Goal: Task Accomplishment & Management: Use online tool/utility

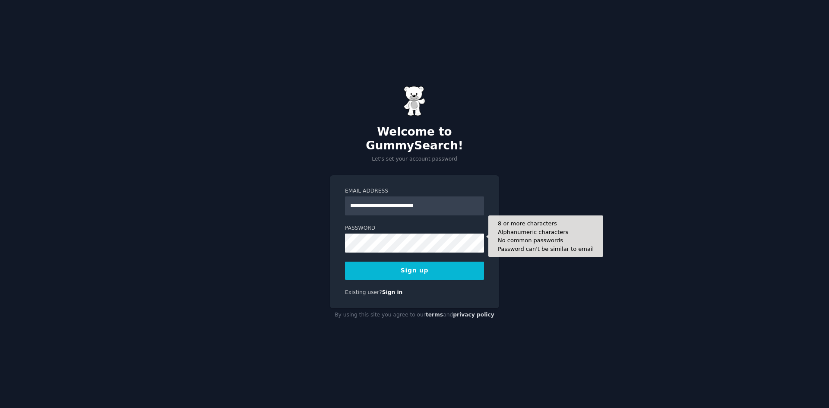
type input "**********"
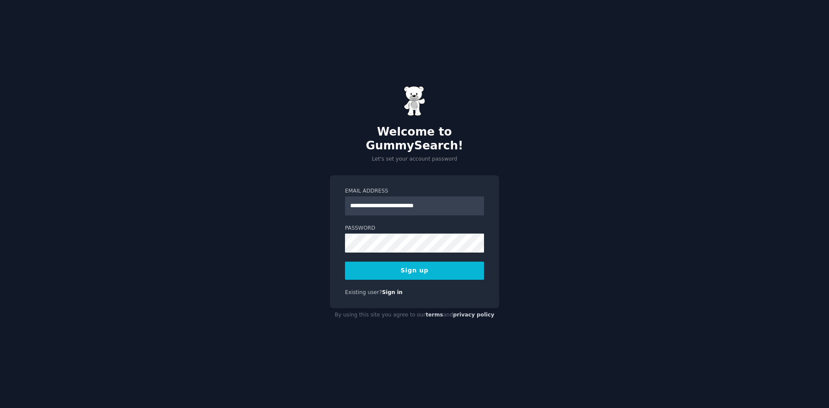
drag, startPoint x: 566, startPoint y: 335, endPoint x: 561, endPoint y: 322, distance: 13.9
click at [566, 335] on div "**********" at bounding box center [414, 204] width 829 height 408
drag, startPoint x: 392, startPoint y: 266, endPoint x: 393, endPoint y: 274, distance: 7.5
click at [392, 267] on button "Sign up" at bounding box center [414, 271] width 139 height 18
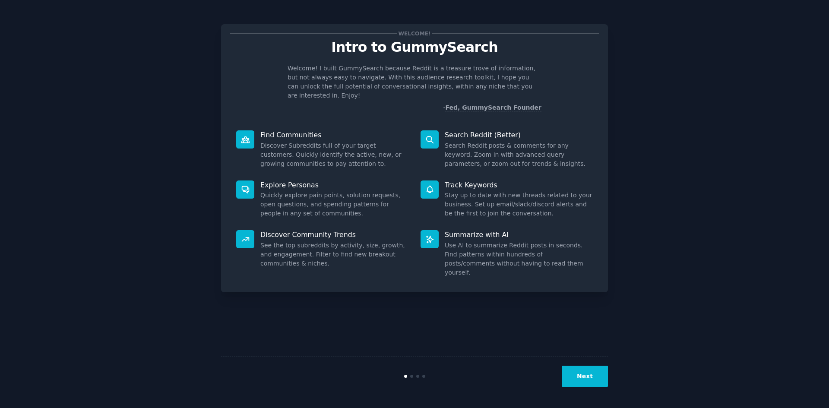
click at [598, 378] on button "Next" at bounding box center [585, 376] width 46 height 21
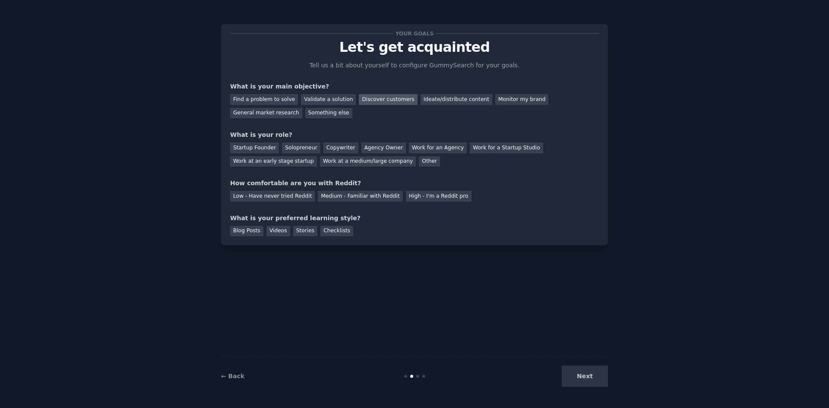
click at [385, 100] on div "Discover customers" at bounding box center [388, 99] width 58 height 11
click at [436, 103] on div "Ideate/distribute content" at bounding box center [456, 99] width 72 height 11
click at [389, 97] on div "Discover customers" at bounding box center [388, 99] width 58 height 11
click at [430, 162] on div "Other" at bounding box center [429, 161] width 21 height 11
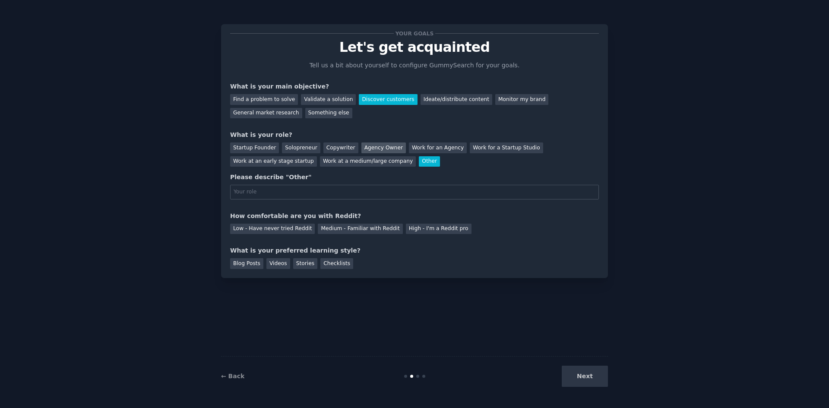
click at [390, 148] on div "Agency Owner" at bounding box center [383, 147] width 44 height 11
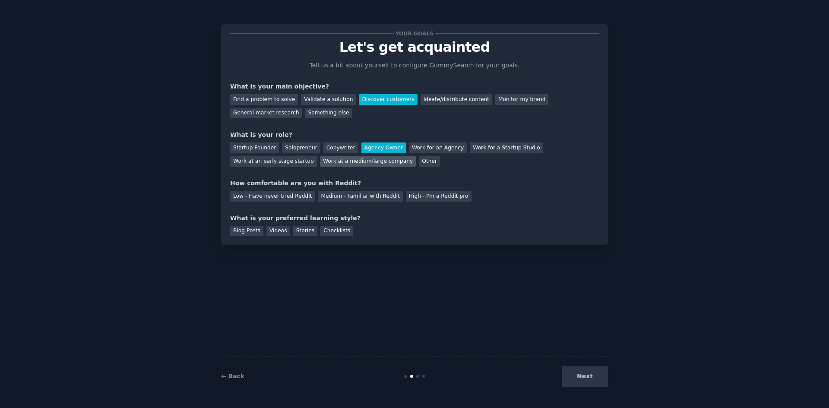
click at [388, 162] on div "Work at a medium/large company" at bounding box center [368, 161] width 96 height 11
click at [441, 151] on div "Work for an Agency" at bounding box center [438, 147] width 58 height 11
click at [334, 165] on div "Work at a medium/large company" at bounding box center [368, 161] width 96 height 11
click at [392, 199] on div "Medium - Familiar with Reddit" at bounding box center [360, 196] width 85 height 11
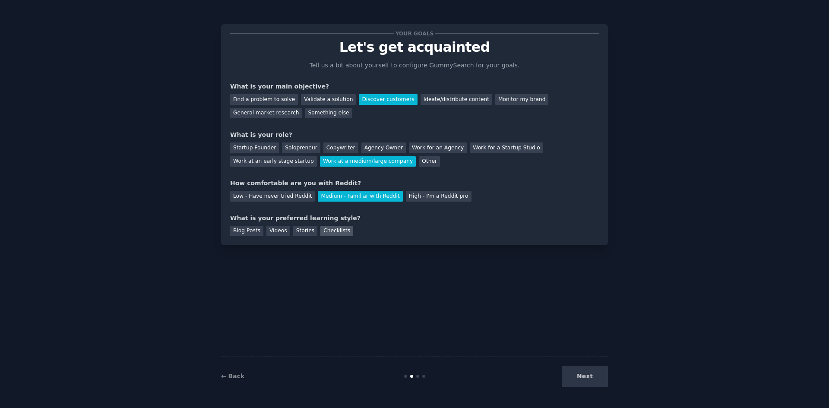
click at [326, 230] on div "Checklists" at bounding box center [336, 231] width 33 height 11
click at [310, 231] on div "Stories" at bounding box center [305, 231] width 24 height 11
click at [333, 236] on div "Your goals Let's get acquainted Tell us a bit about yourself to configure Gummy…" at bounding box center [414, 134] width 387 height 221
click at [333, 234] on div "Checklists" at bounding box center [336, 231] width 33 height 11
click at [589, 379] on button "Next" at bounding box center [585, 376] width 46 height 21
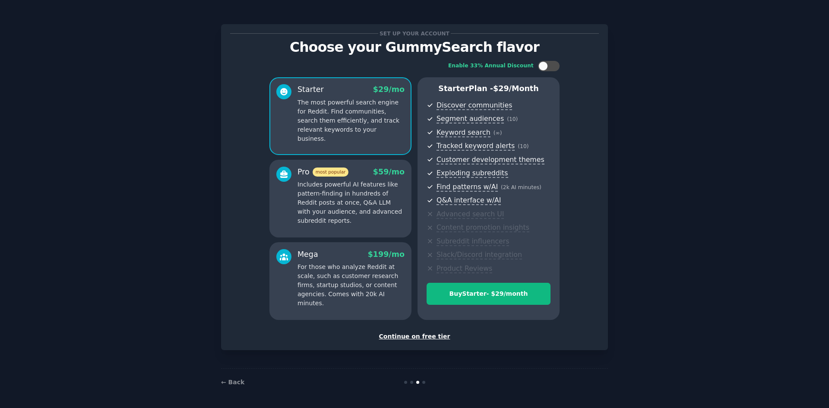
click at [431, 337] on div "Continue on free tier" at bounding box center [414, 336] width 369 height 9
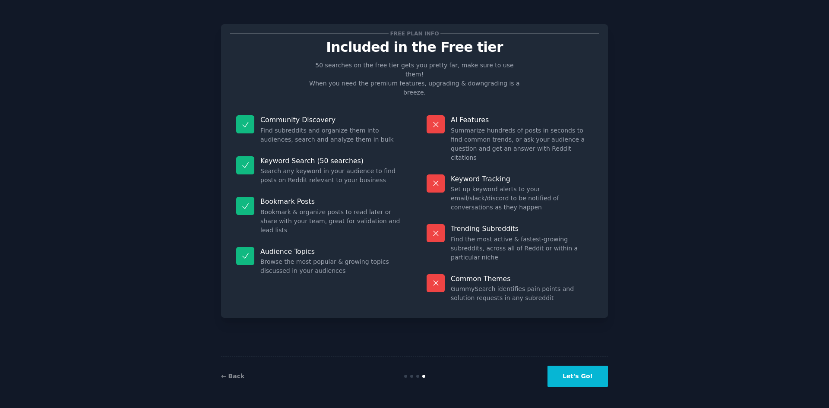
click at [575, 378] on button "Let's Go!" at bounding box center [577, 376] width 60 height 21
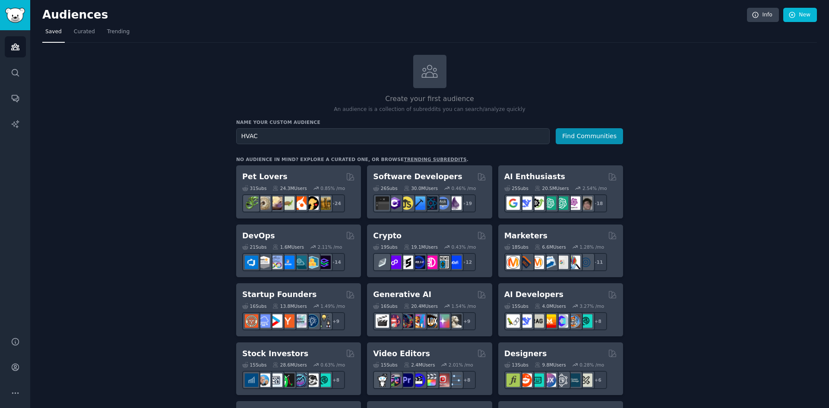
type input "HVAC"
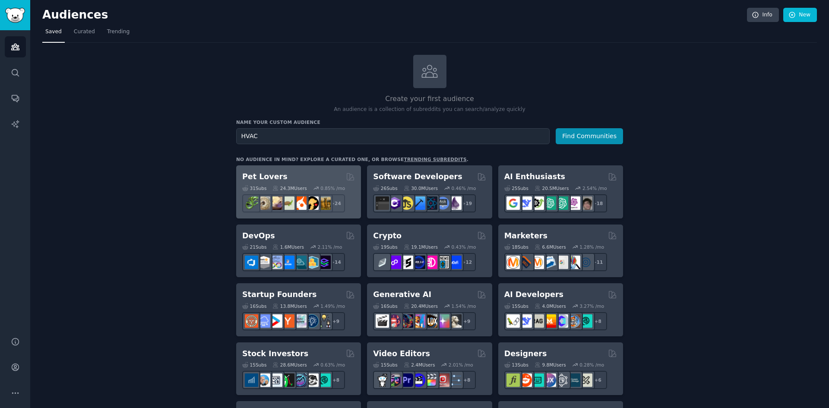
click at [316, 178] on div "Pet Lovers Curated by GummySearch" at bounding box center [298, 176] width 113 height 11
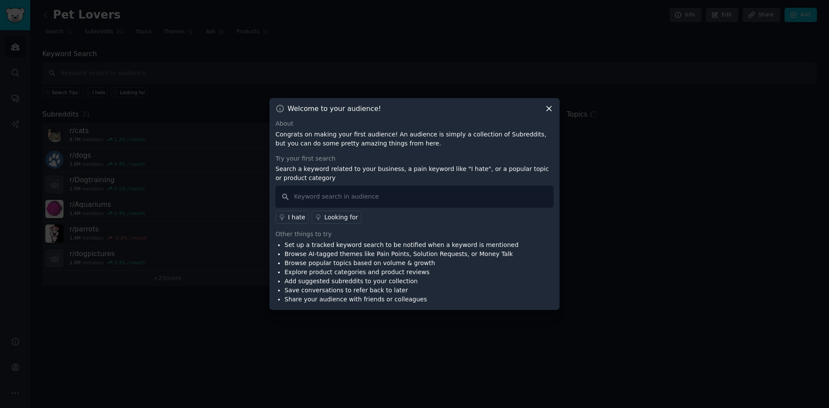
click at [549, 108] on icon at bounding box center [549, 109] width 5 height 5
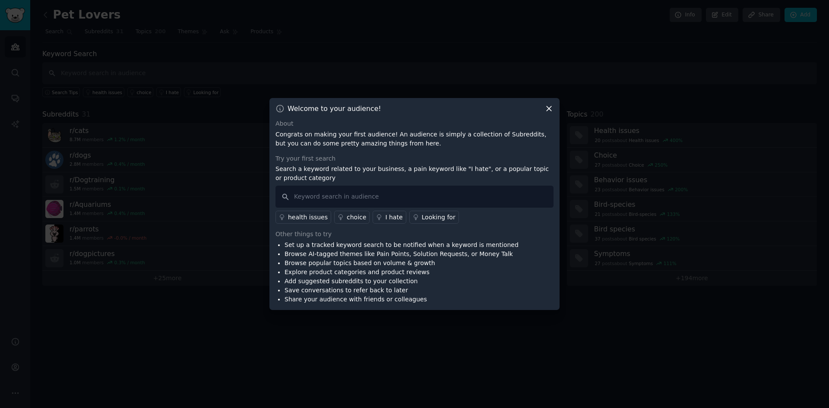
click at [548, 108] on icon at bounding box center [549, 109] width 5 height 5
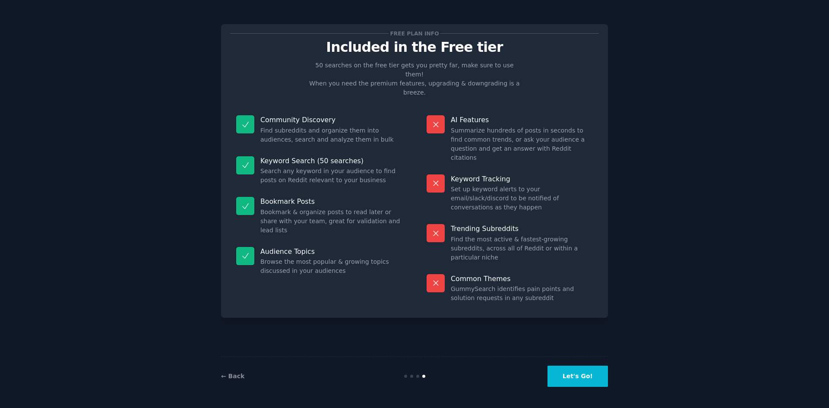
click at [578, 374] on button "Let's Go!" at bounding box center [577, 376] width 60 height 21
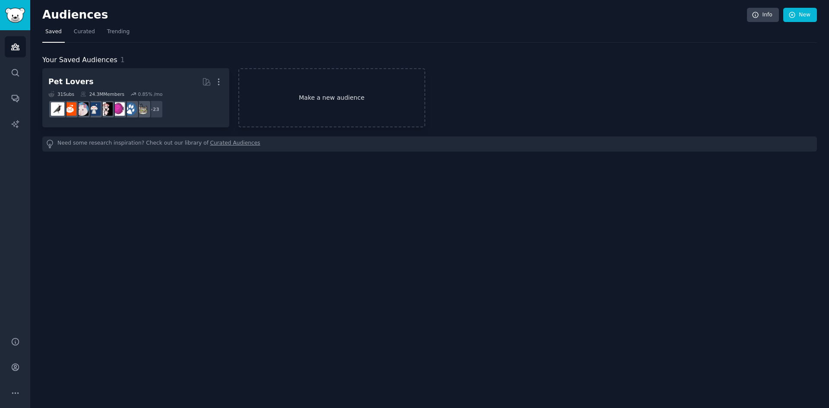
click at [342, 101] on link "Make a new audience" at bounding box center [331, 97] width 187 height 59
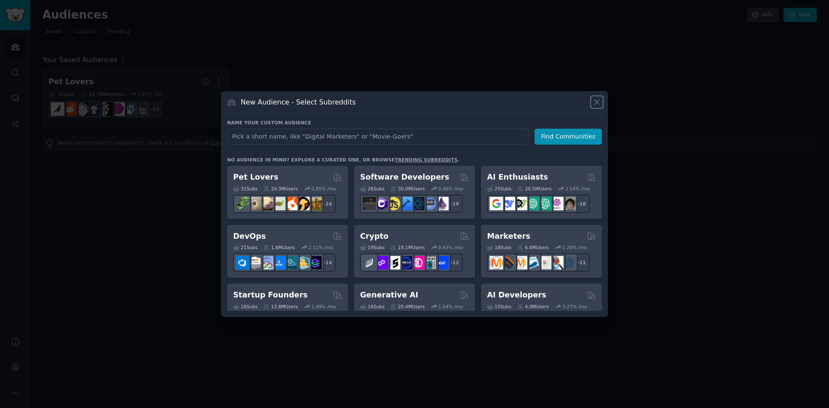
click at [597, 102] on icon at bounding box center [596, 102] width 5 height 5
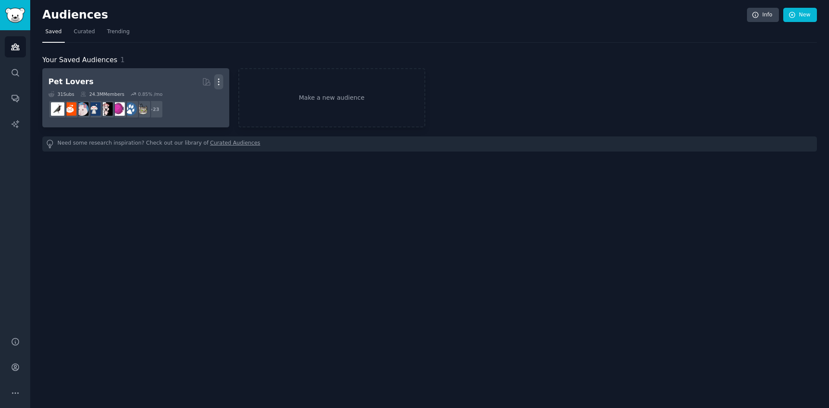
click at [219, 80] on icon "button" at bounding box center [218, 81] width 9 height 9
click at [194, 100] on p "Delete" at bounding box center [195, 99] width 20 height 9
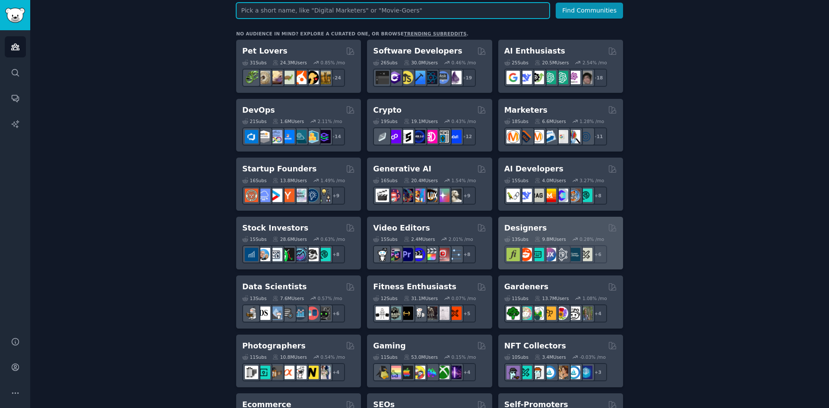
scroll to position [173, 0]
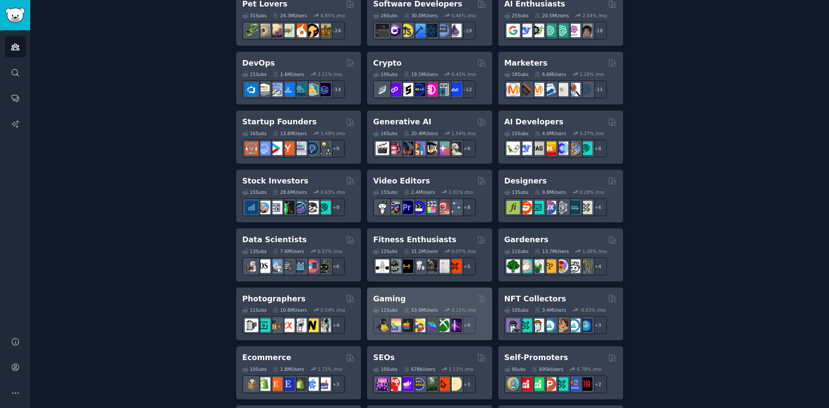
click at [454, 297] on div "Gaming Curated by GummySearch" at bounding box center [429, 299] width 113 height 11
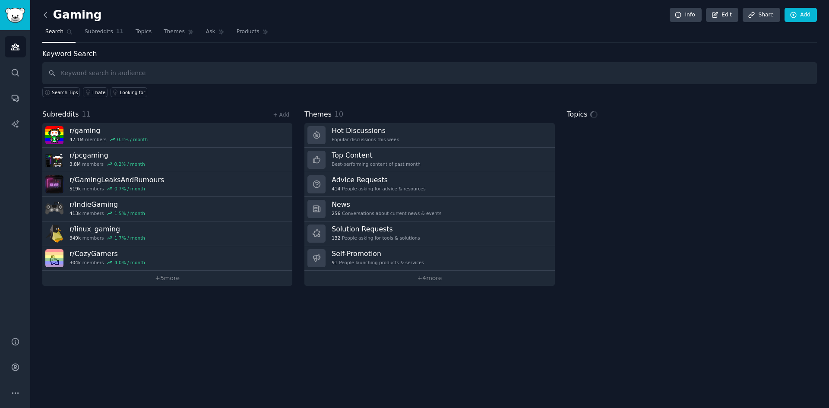
click at [46, 13] on icon at bounding box center [45, 14] width 9 height 9
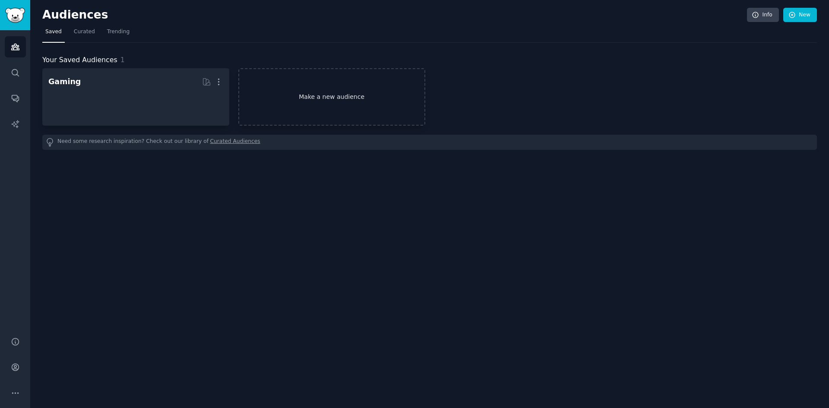
click at [301, 92] on link "Make a new audience" at bounding box center [331, 96] width 187 height 57
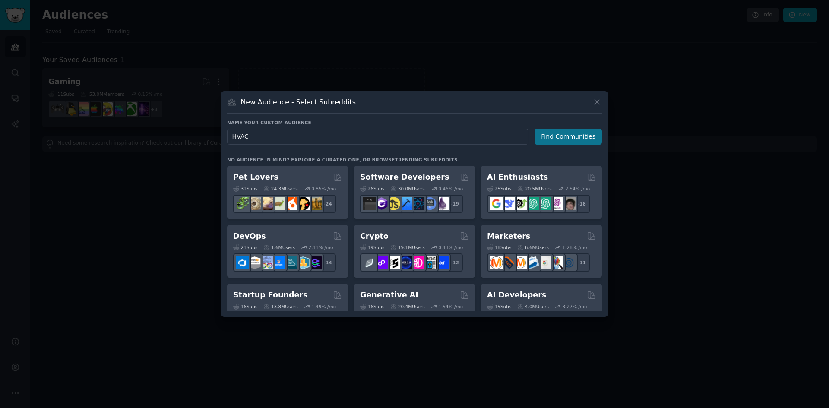
type input "HVAC"
click at [577, 135] on button "Find Communities" at bounding box center [567, 137] width 67 height 16
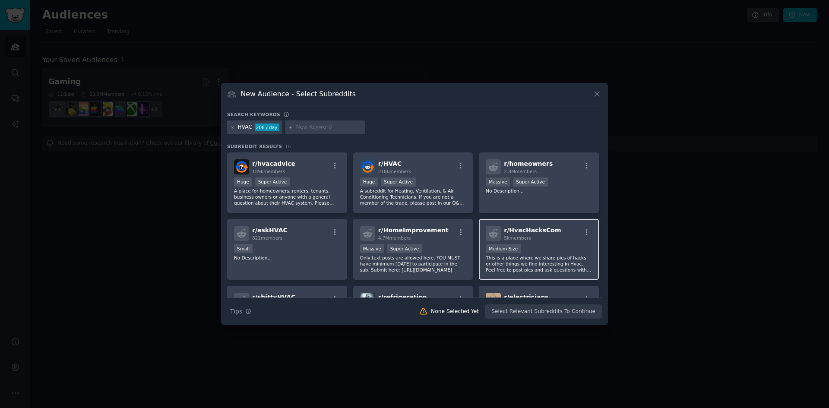
click at [566, 242] on div "r/ HvacHacksCom 5k members 1000 - 10,000 members Medium Size This is a place wh…" at bounding box center [539, 249] width 120 height 61
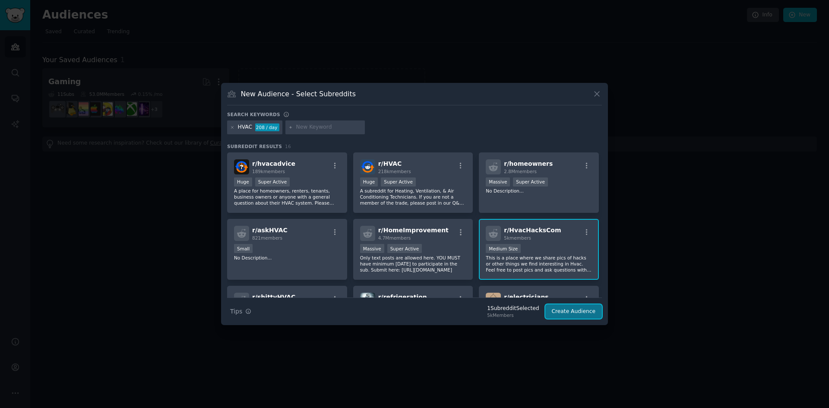
click at [582, 316] on button "Create Audience" at bounding box center [573, 311] width 57 height 15
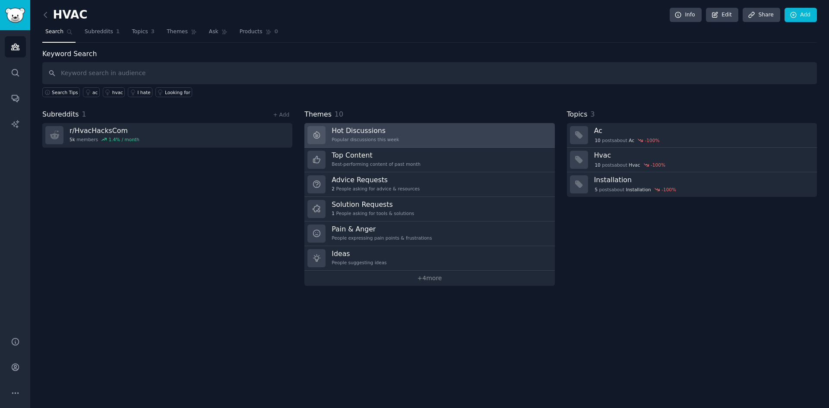
click at [355, 126] on h3 "Hot Discussions" at bounding box center [365, 130] width 67 height 9
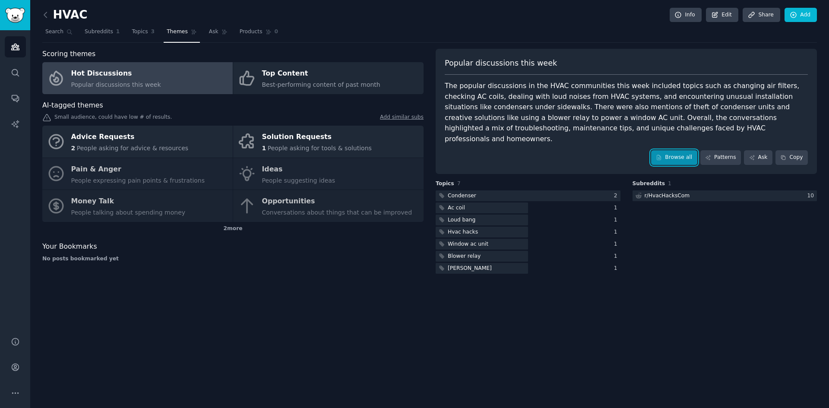
click at [686, 150] on link "Browse all" at bounding box center [674, 157] width 46 height 15
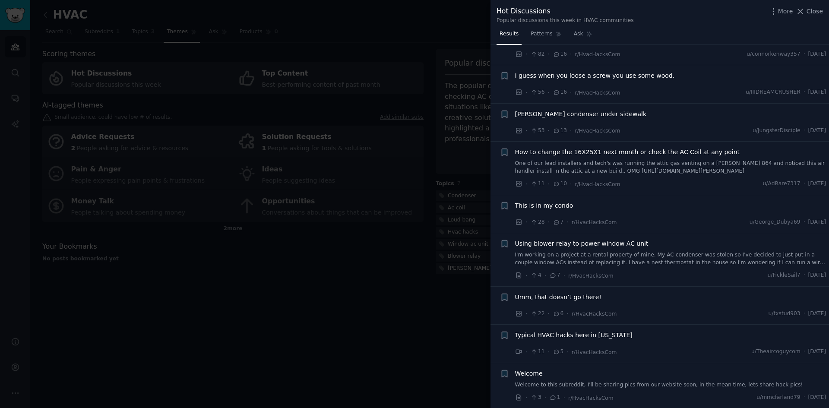
scroll to position [70, 0]
click at [401, 334] on div at bounding box center [414, 204] width 829 height 408
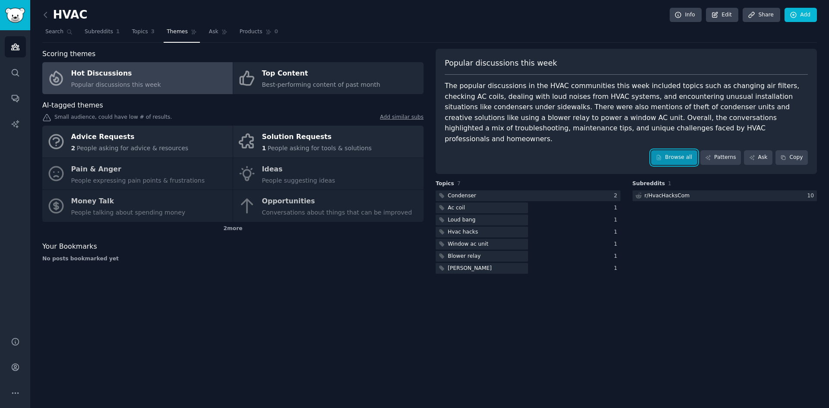
click at [675, 150] on link "Browse all" at bounding box center [674, 157] width 46 height 15
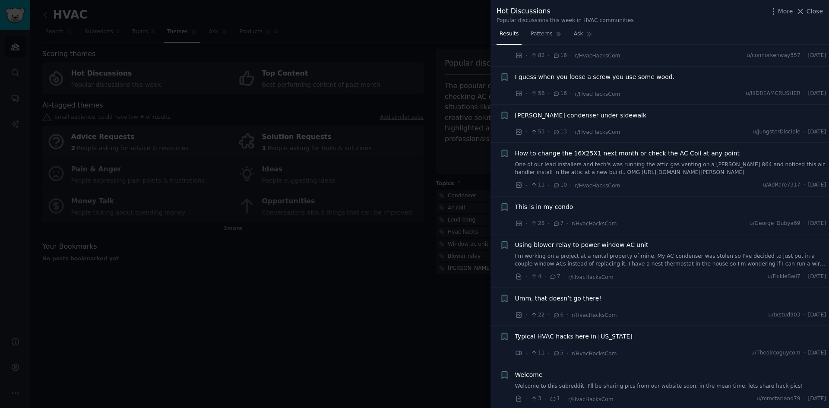
scroll to position [70, 0]
click at [337, 324] on div at bounding box center [414, 204] width 829 height 408
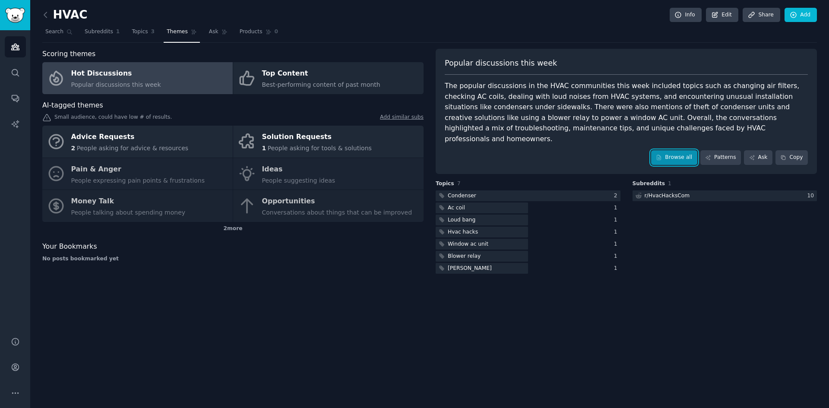
click at [684, 150] on link "Browse all" at bounding box center [674, 157] width 46 height 15
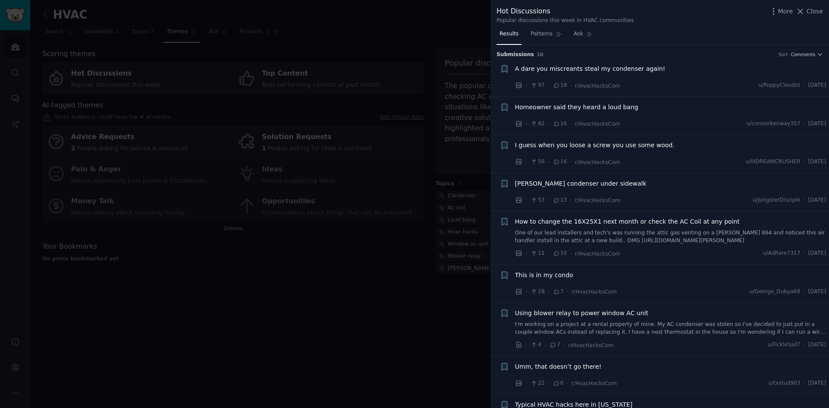
click at [563, 68] on span "A dare you miscreants steal my condenser again!" at bounding box center [590, 68] width 150 height 9
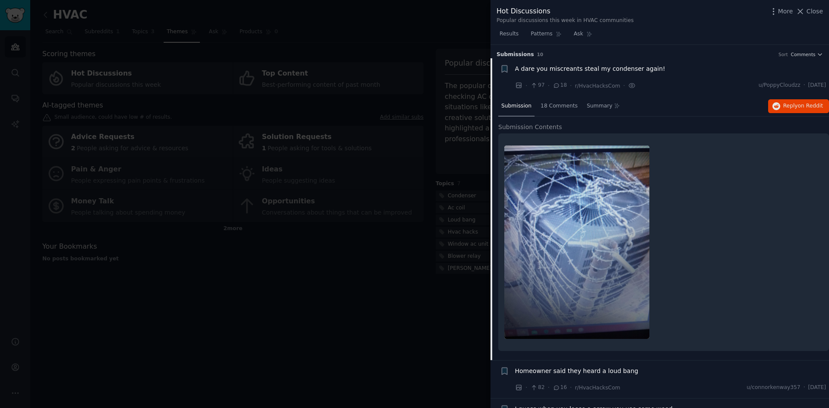
scroll to position [14, 0]
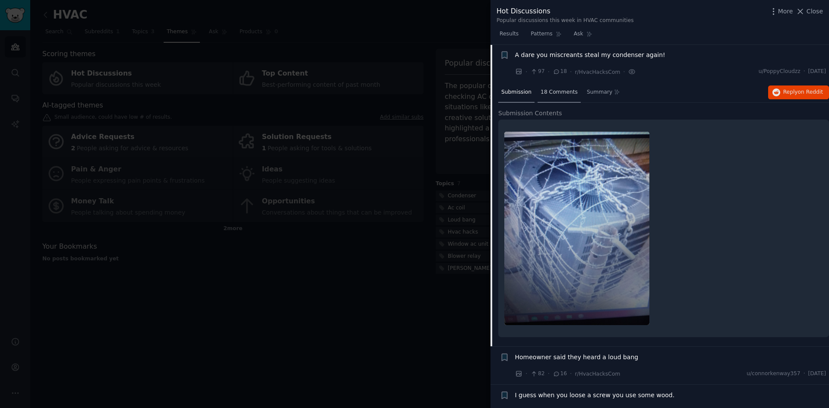
click at [551, 89] on span "18 Comments" at bounding box center [559, 93] width 37 height 8
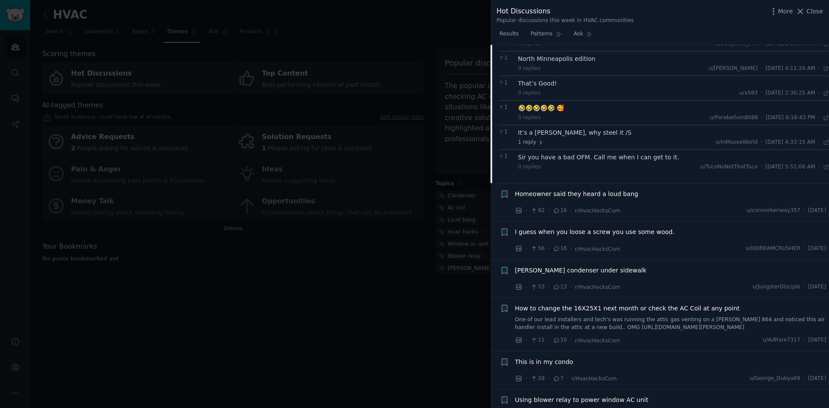
scroll to position [273, 0]
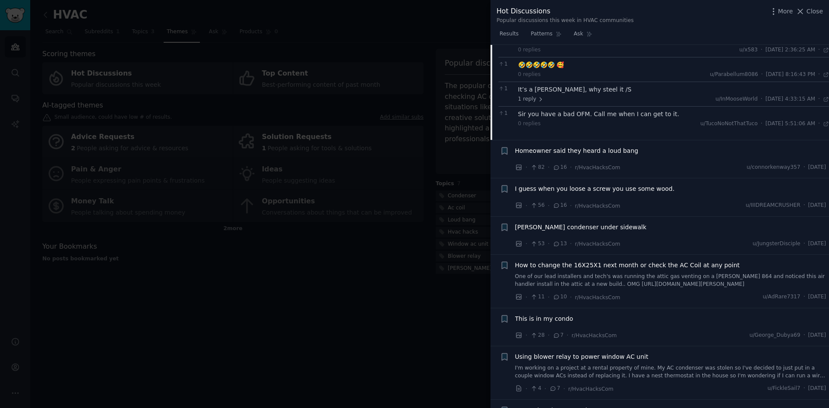
click at [227, 351] on div at bounding box center [414, 204] width 829 height 408
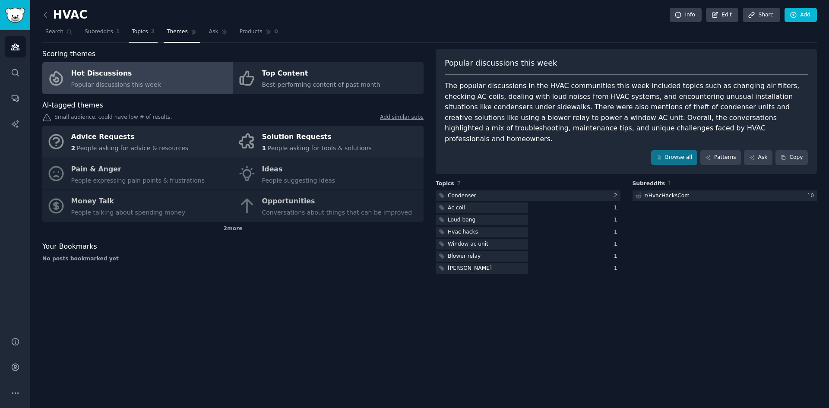
click at [133, 34] on span "Topics" at bounding box center [140, 32] width 16 height 8
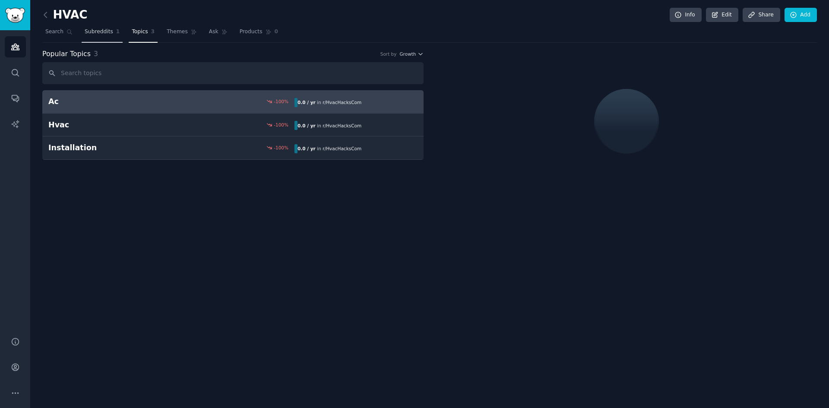
click at [98, 37] on link "Subreddits 1" at bounding box center [102, 34] width 41 height 18
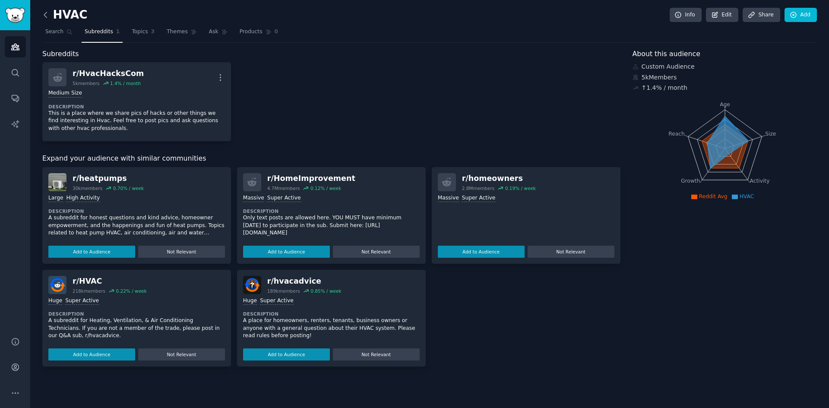
click at [44, 12] on icon at bounding box center [45, 14] width 9 height 9
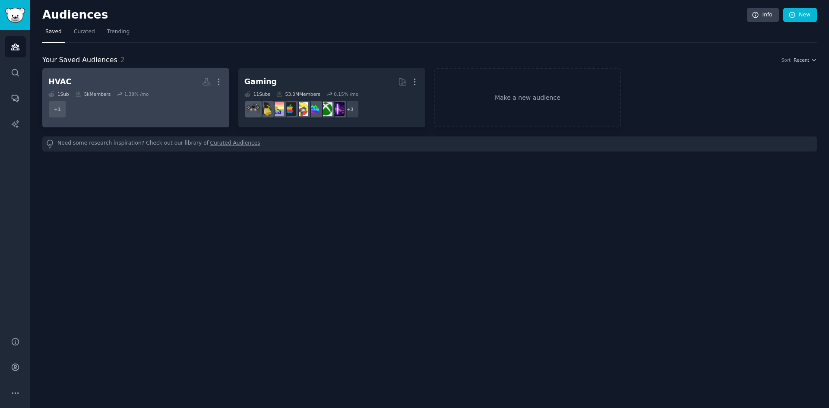
click at [156, 107] on dd "+ 1" at bounding box center [135, 109] width 175 height 24
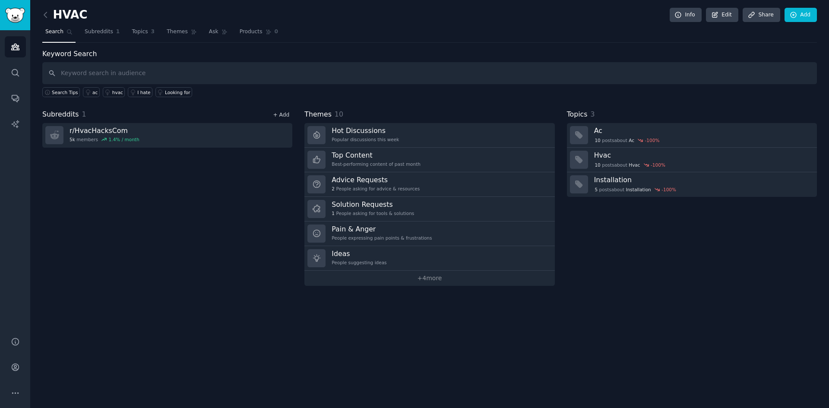
click at [281, 114] on link "+ Add" at bounding box center [281, 115] width 16 height 6
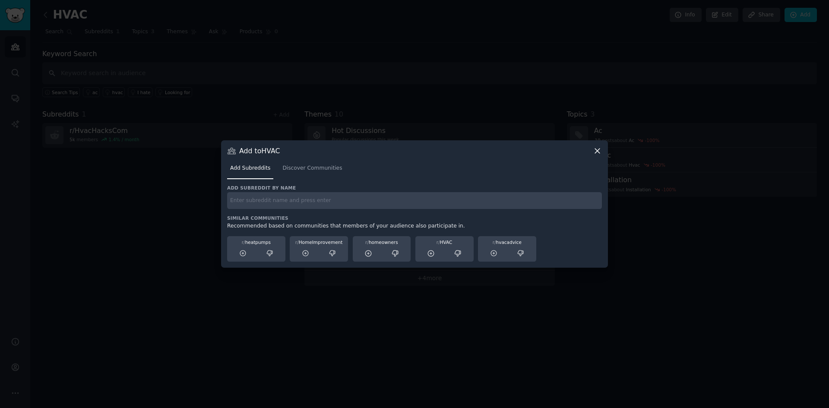
click at [311, 201] on input "text" at bounding box center [414, 200] width 375 height 17
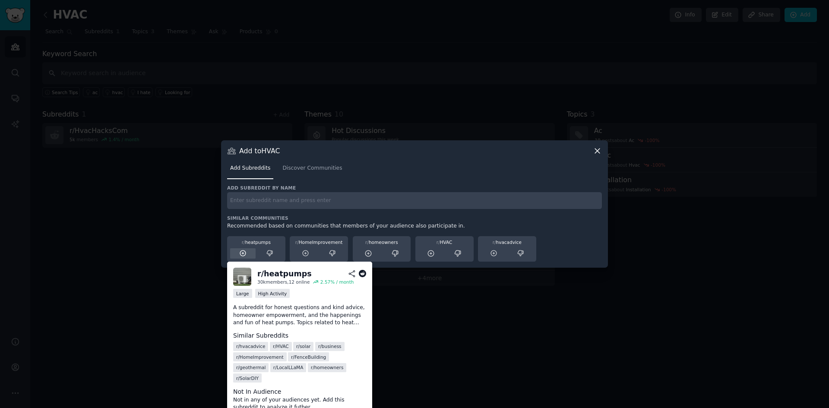
click at [241, 254] on icon at bounding box center [243, 254] width 8 height 8
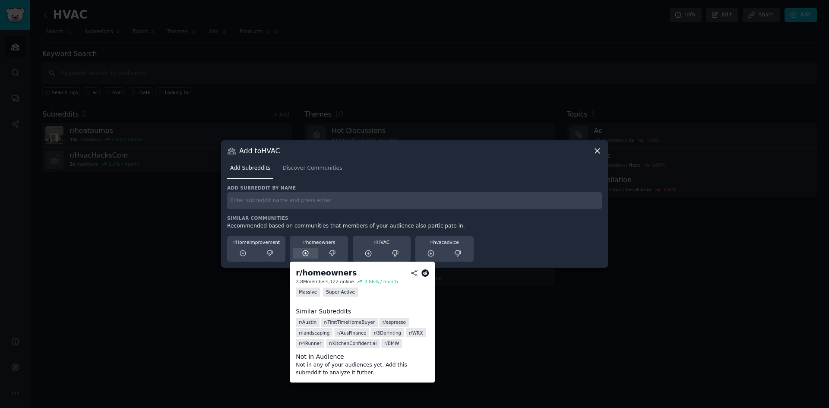
click at [299, 255] on div at bounding box center [305, 253] width 25 height 11
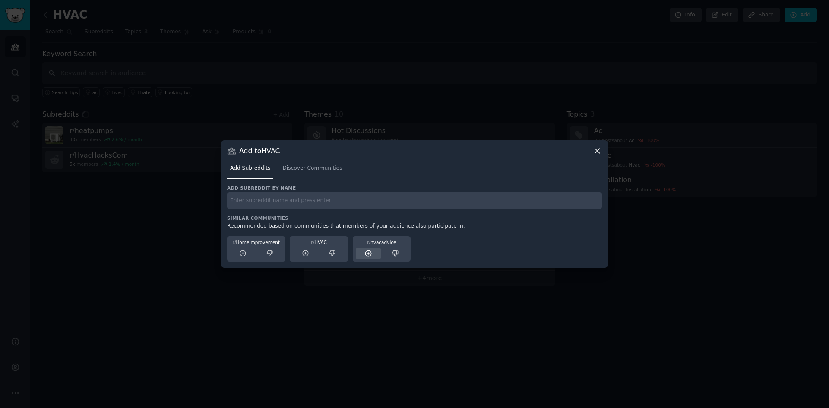
click at [370, 254] on icon at bounding box center [368, 254] width 8 height 8
click at [247, 252] on icon at bounding box center [243, 254] width 8 height 8
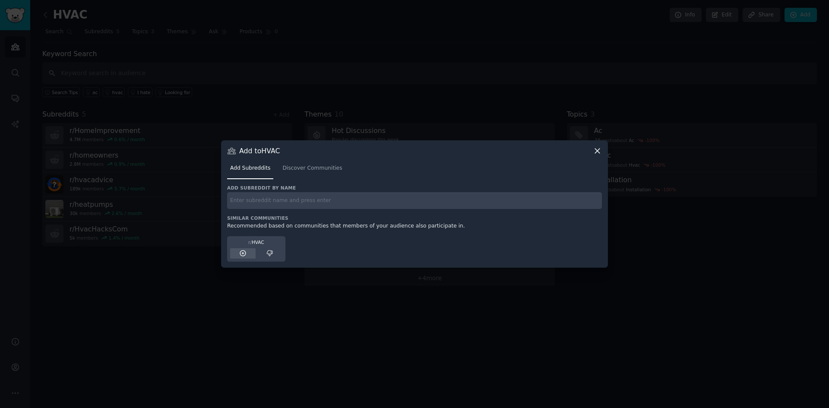
click at [247, 253] on icon at bounding box center [243, 254] width 8 height 8
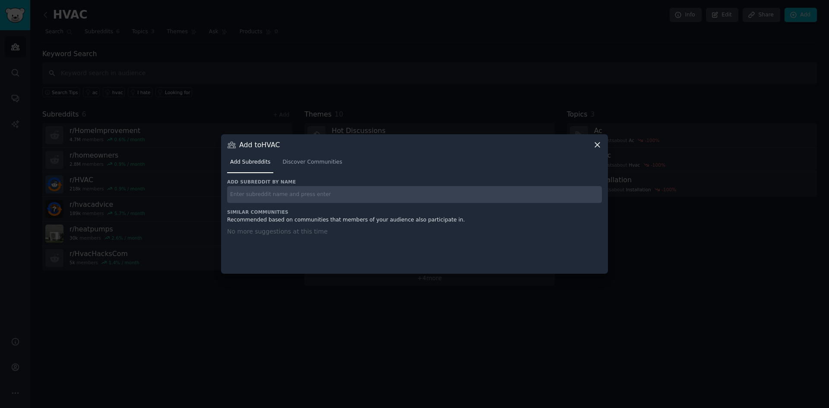
click at [596, 142] on icon at bounding box center [597, 144] width 9 height 9
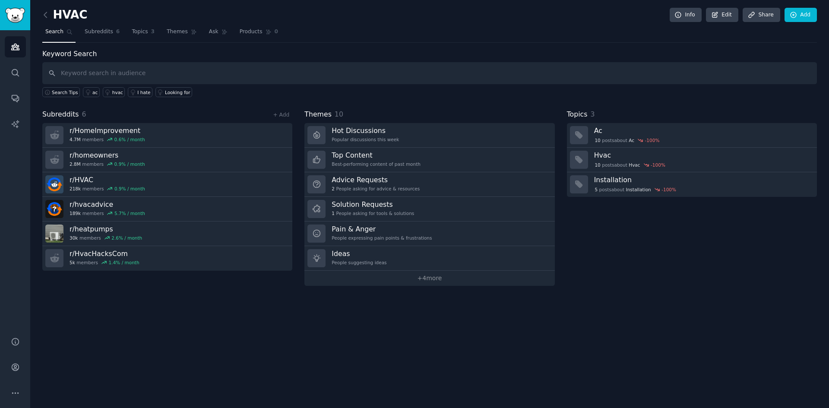
click at [171, 334] on div "HVAC Info Edit Share Add Search Subreddits 6 Topics 3 Themes Ask Products 0 Key…" at bounding box center [429, 204] width 799 height 408
